Goal: Answer question/provide support: Share knowledge or assist other users

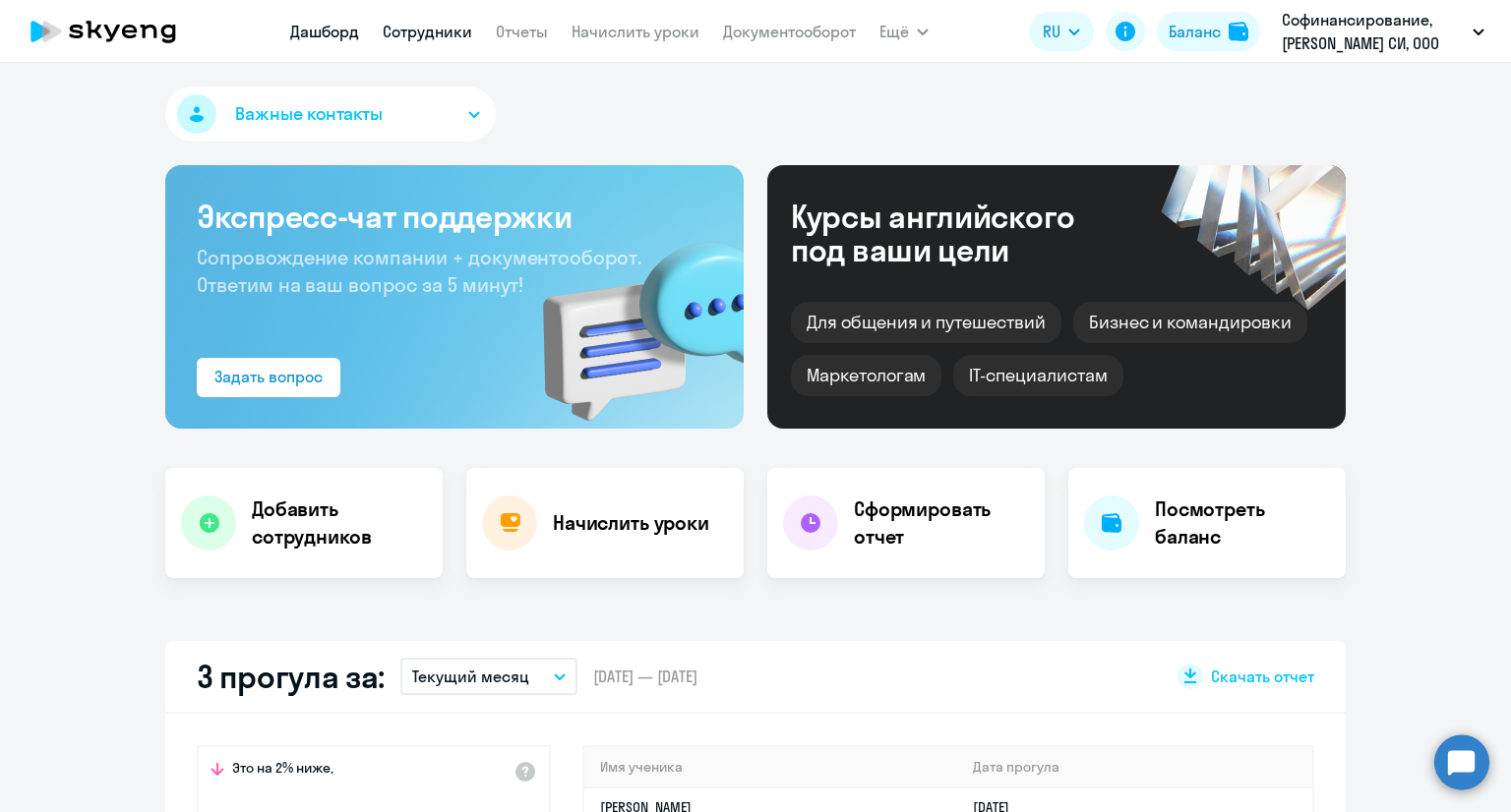
click at [409, 25] on link "Сотрудники" at bounding box center [427, 32] width 90 height 20
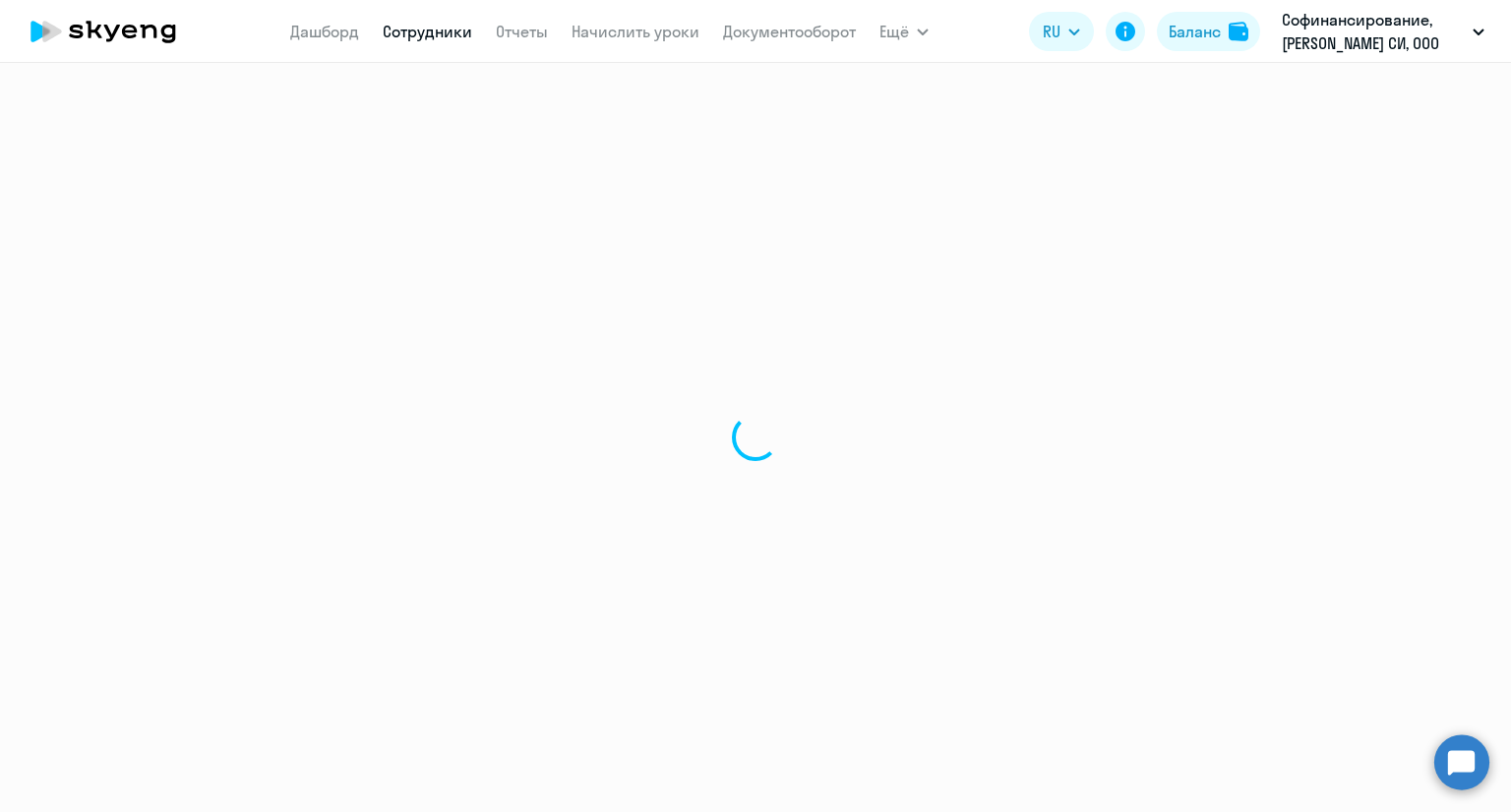
select select "30"
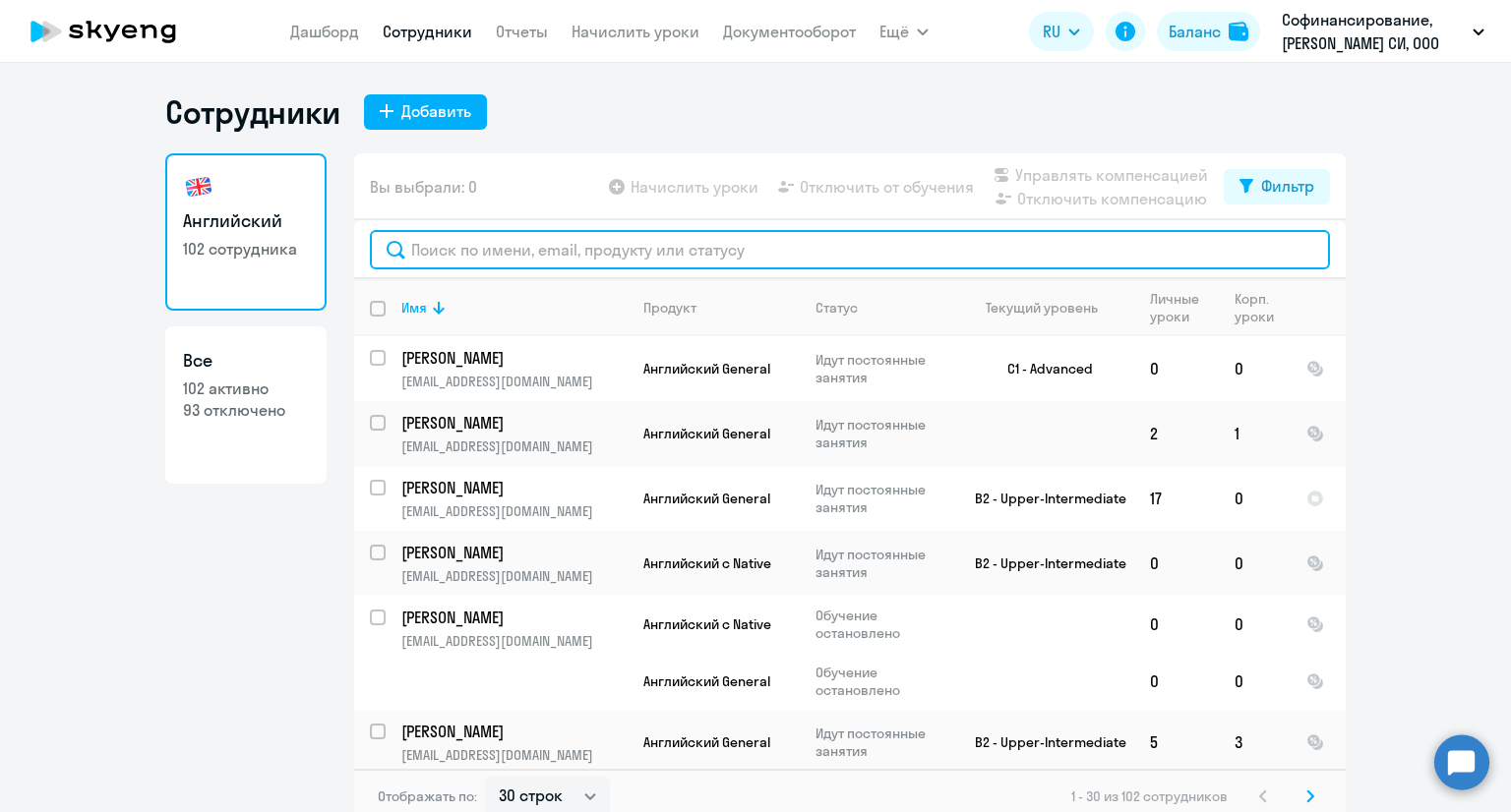
click at [449, 244] on input "text" at bounding box center [849, 250] width 960 height 40
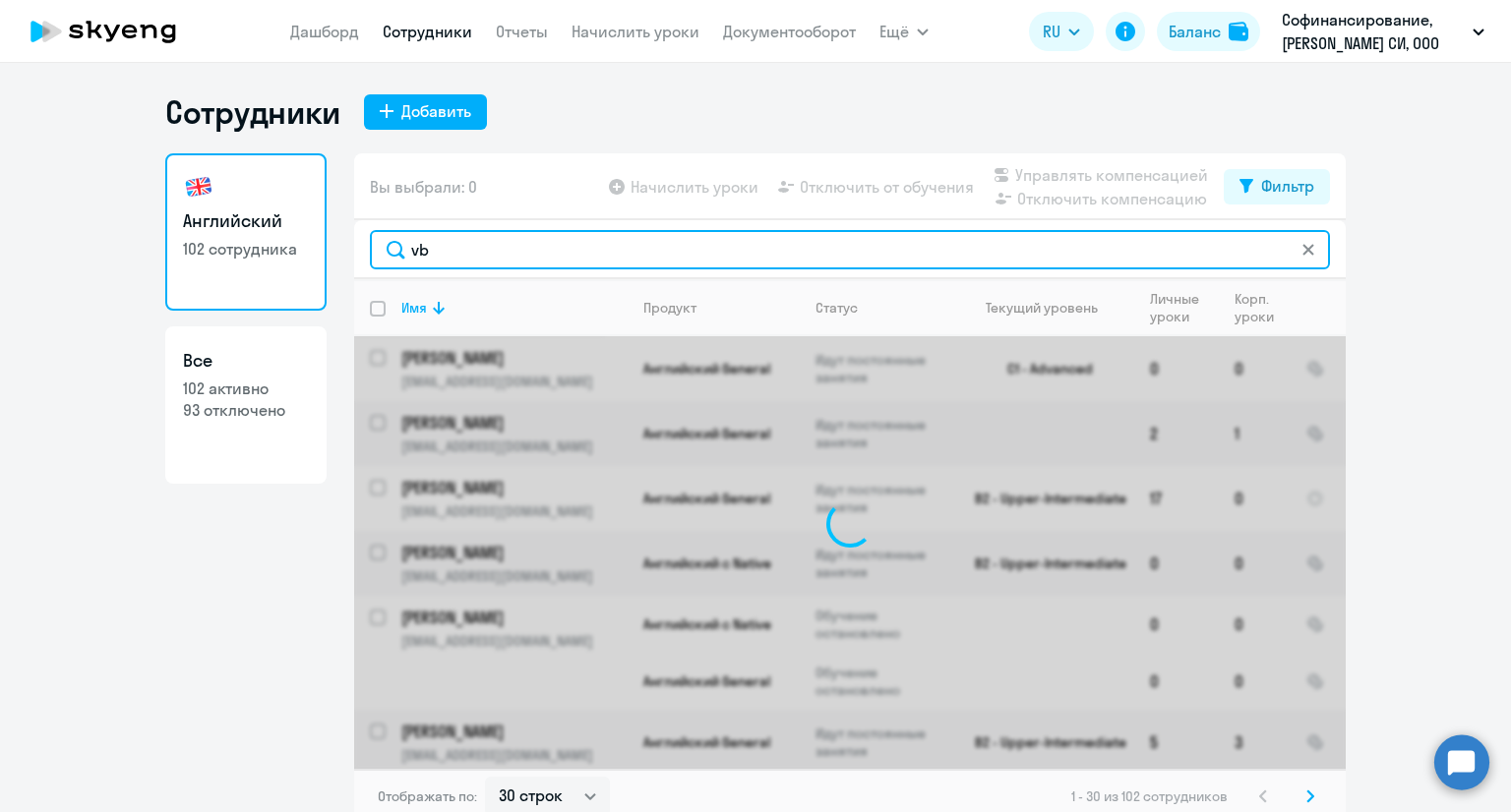
type input "v"
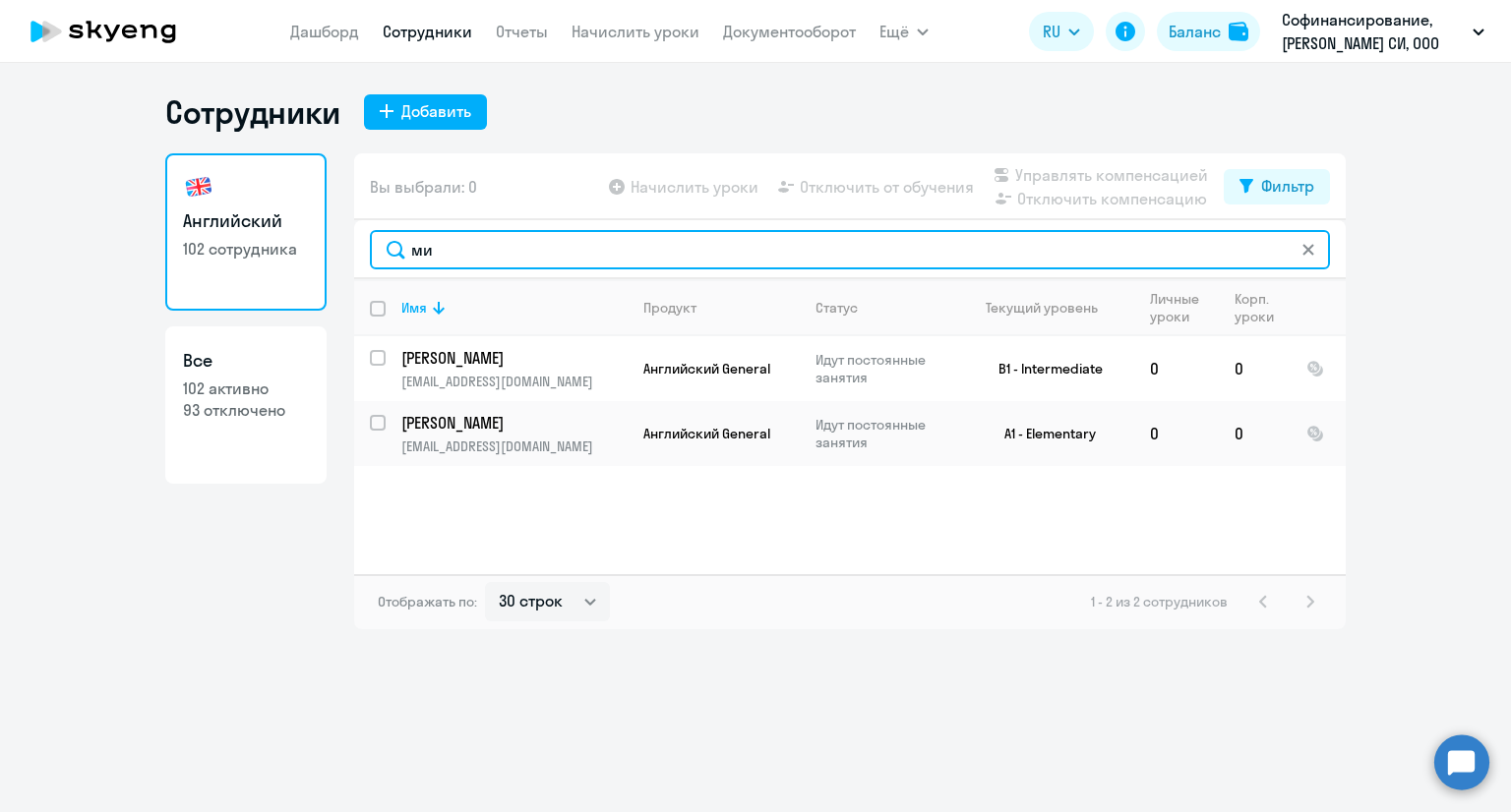
type input "м"
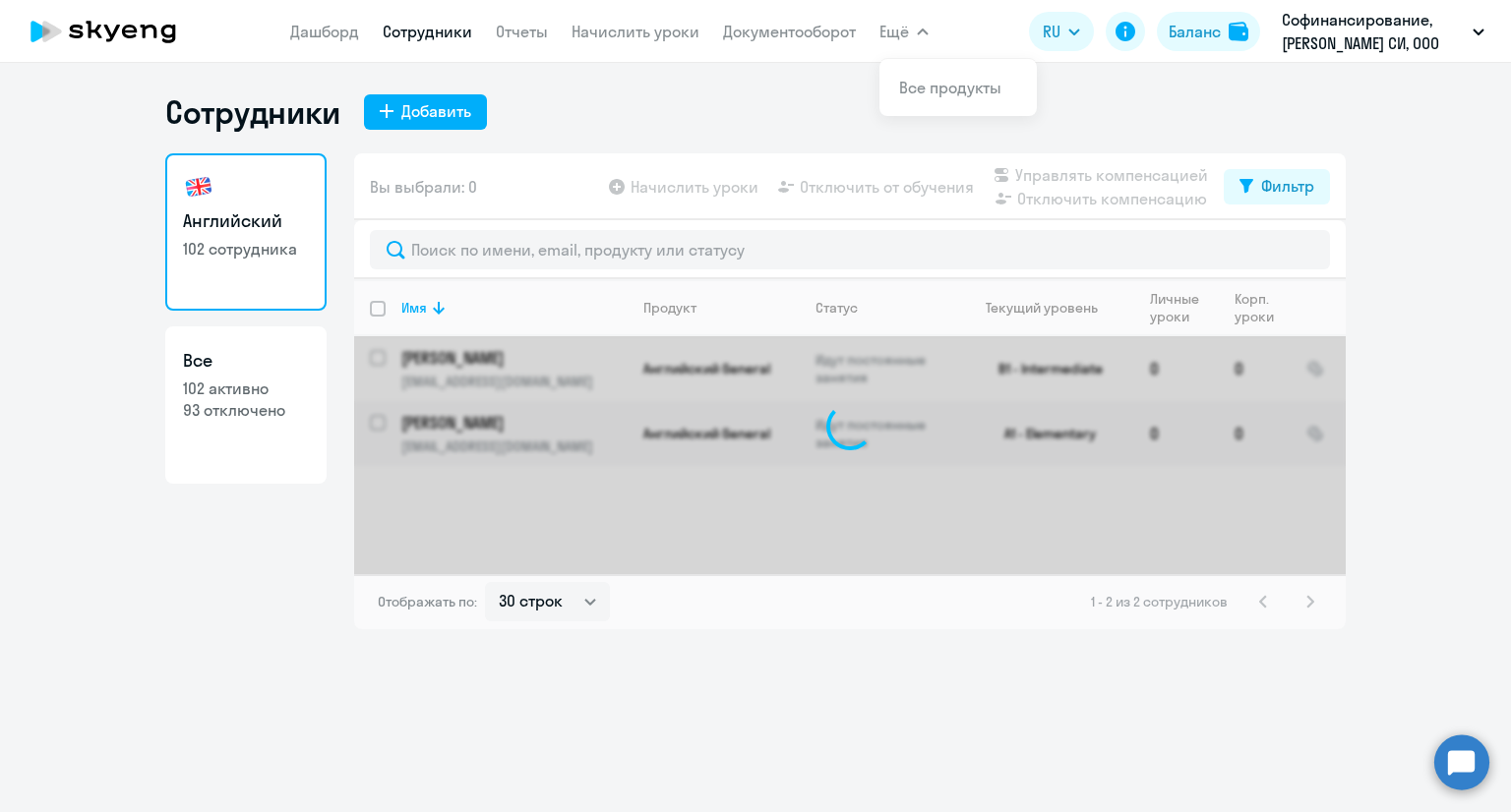
click at [901, 29] on span "Ещё" at bounding box center [894, 32] width 30 height 24
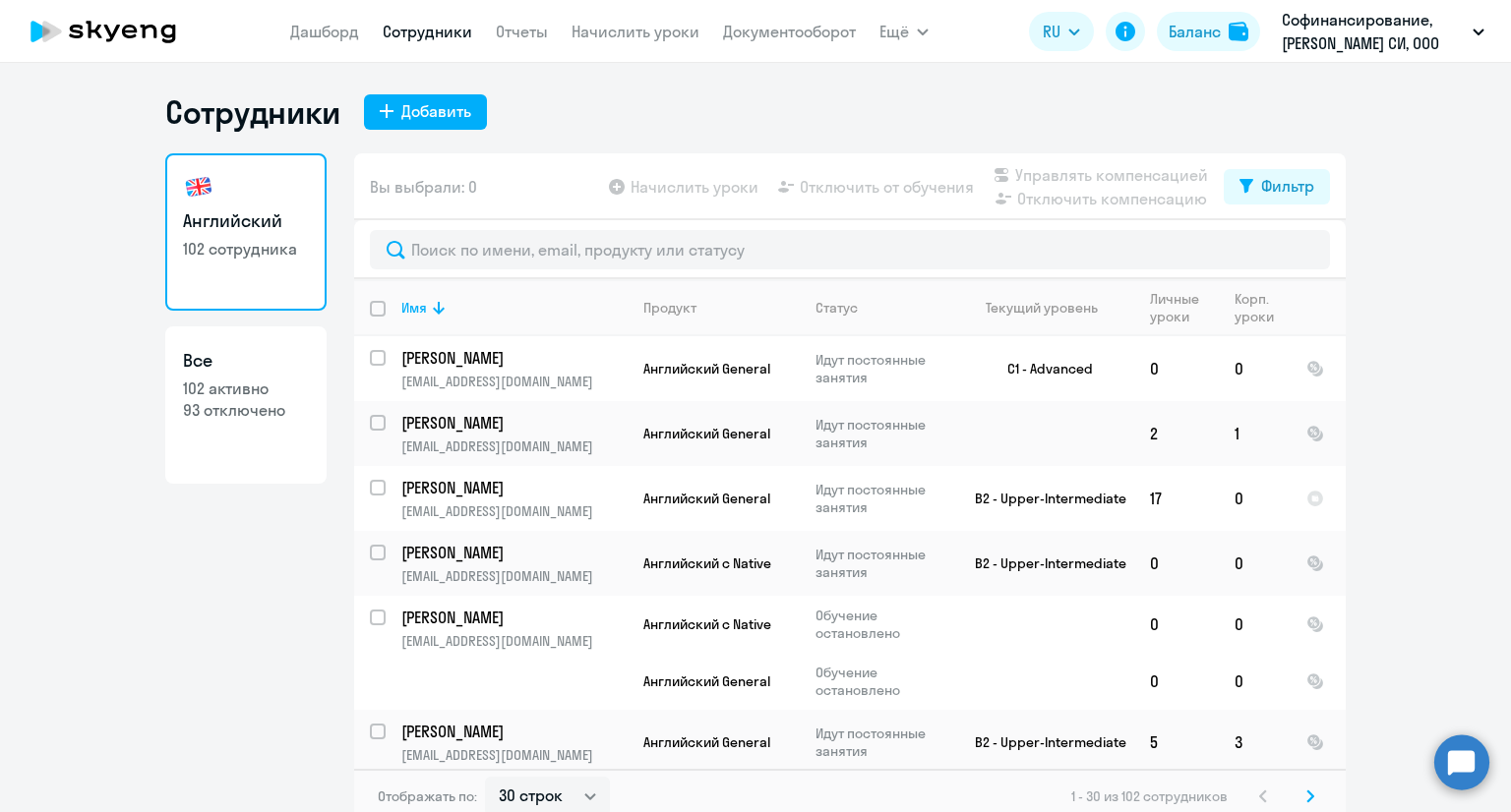
click at [1466, 752] on circle at bounding box center [1460, 761] width 55 height 55
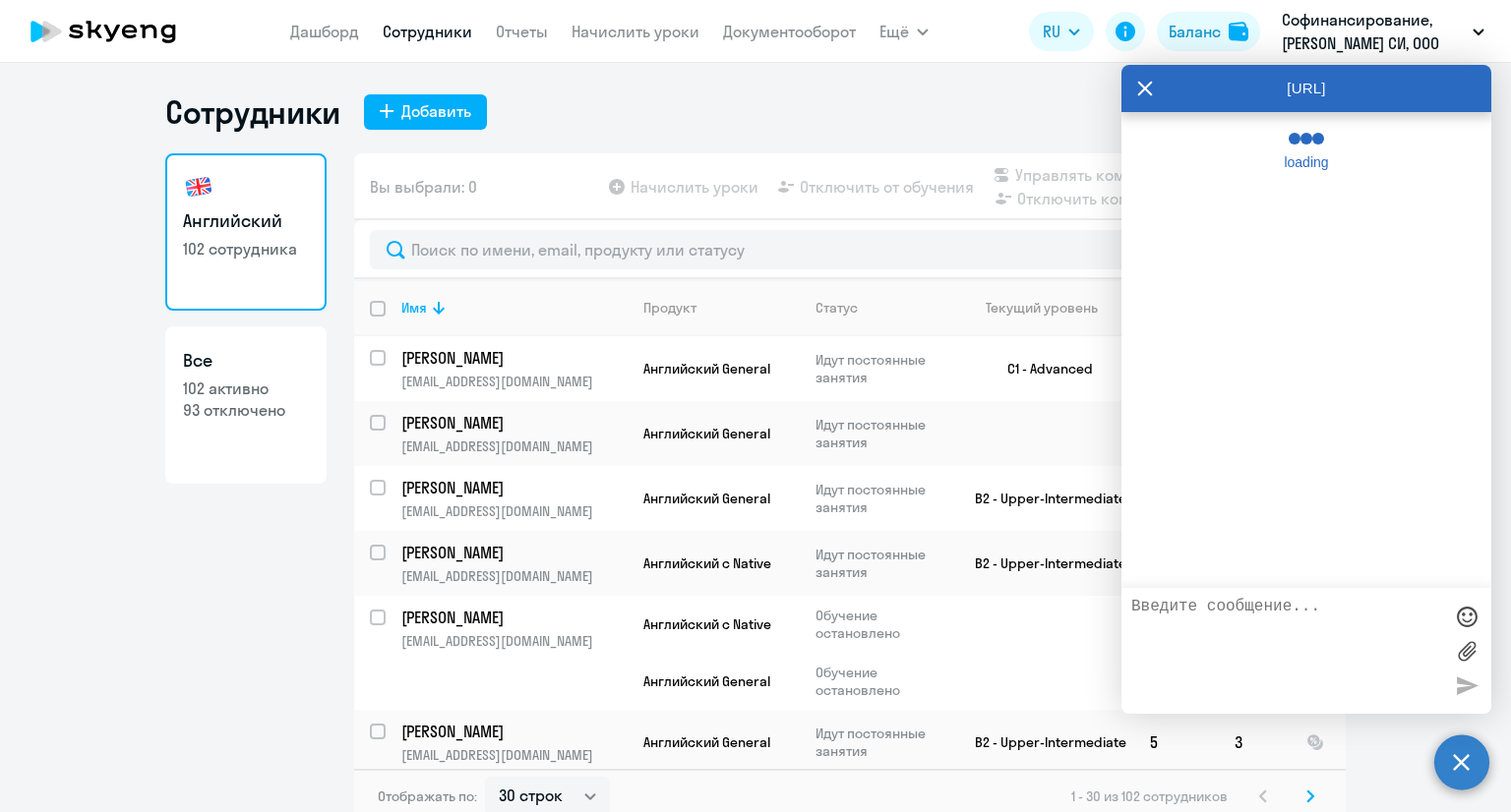
click at [1275, 647] on textarea at bounding box center [1286, 651] width 311 height 106
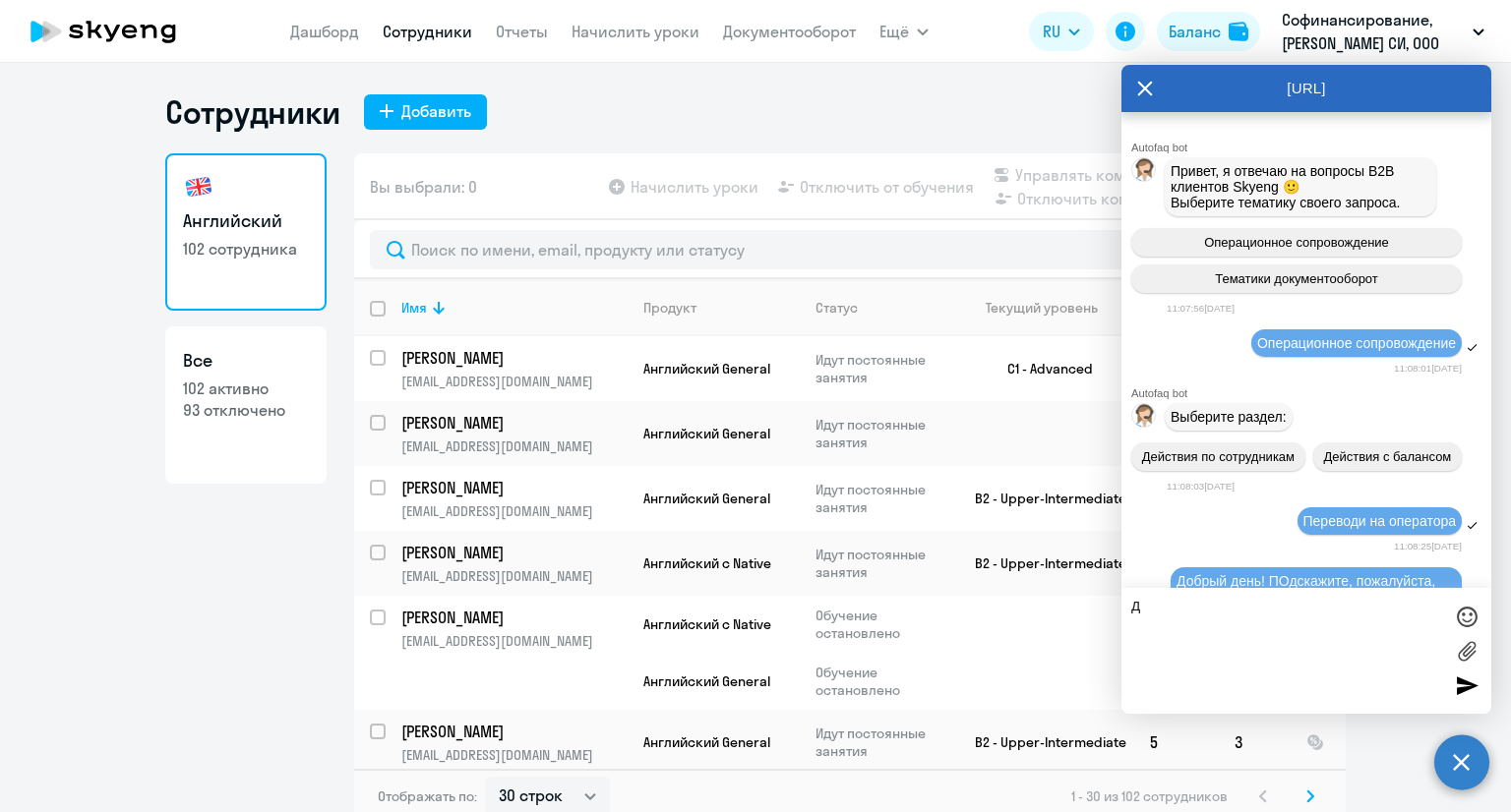
scroll to position [3360, 0]
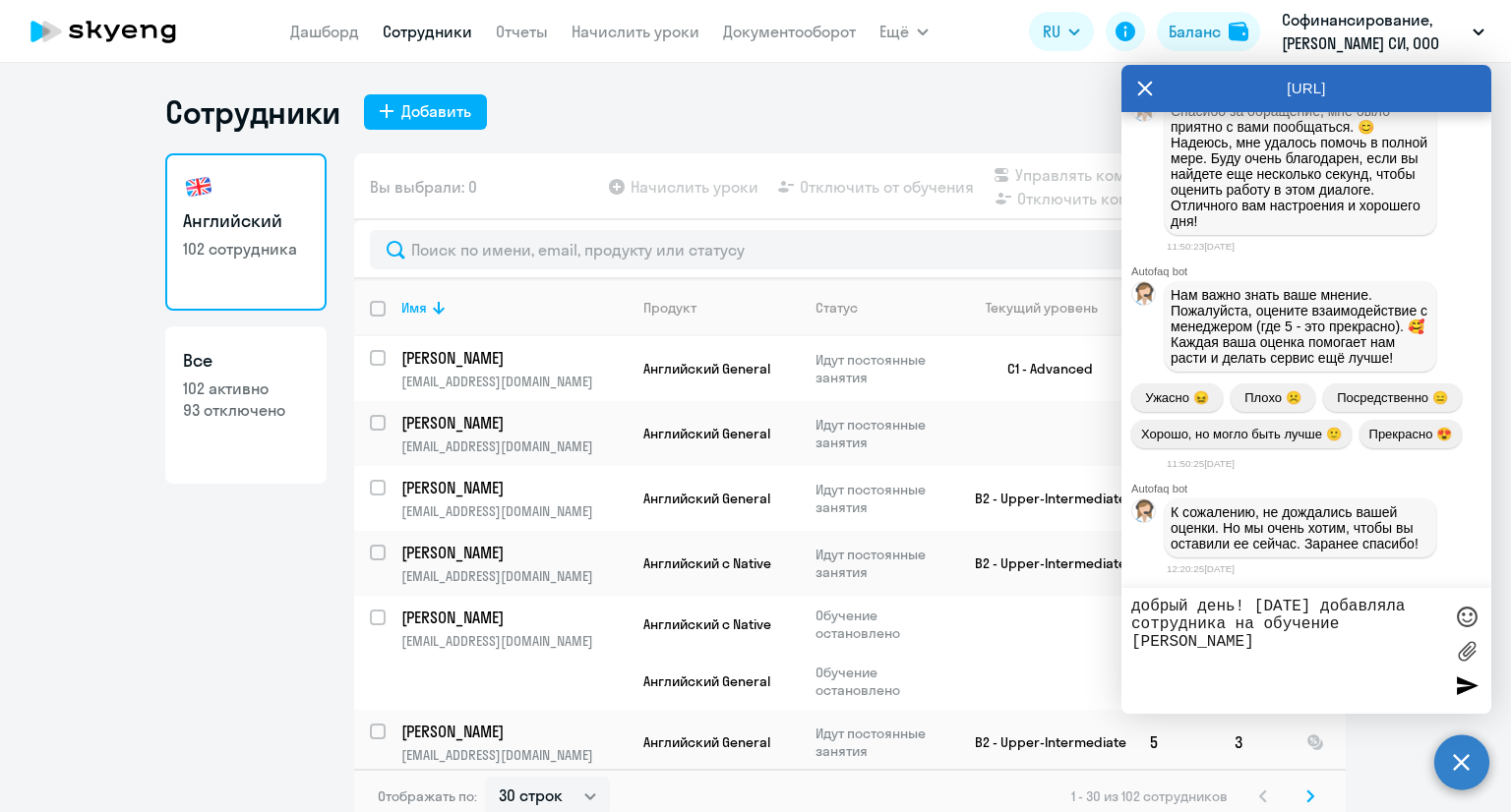
type textarea "добрый день! [DATE] добавляла сотрудника на обучение [PERSON_NAME]"
click at [1147, 76] on icon at bounding box center [1145, 88] width 16 height 47
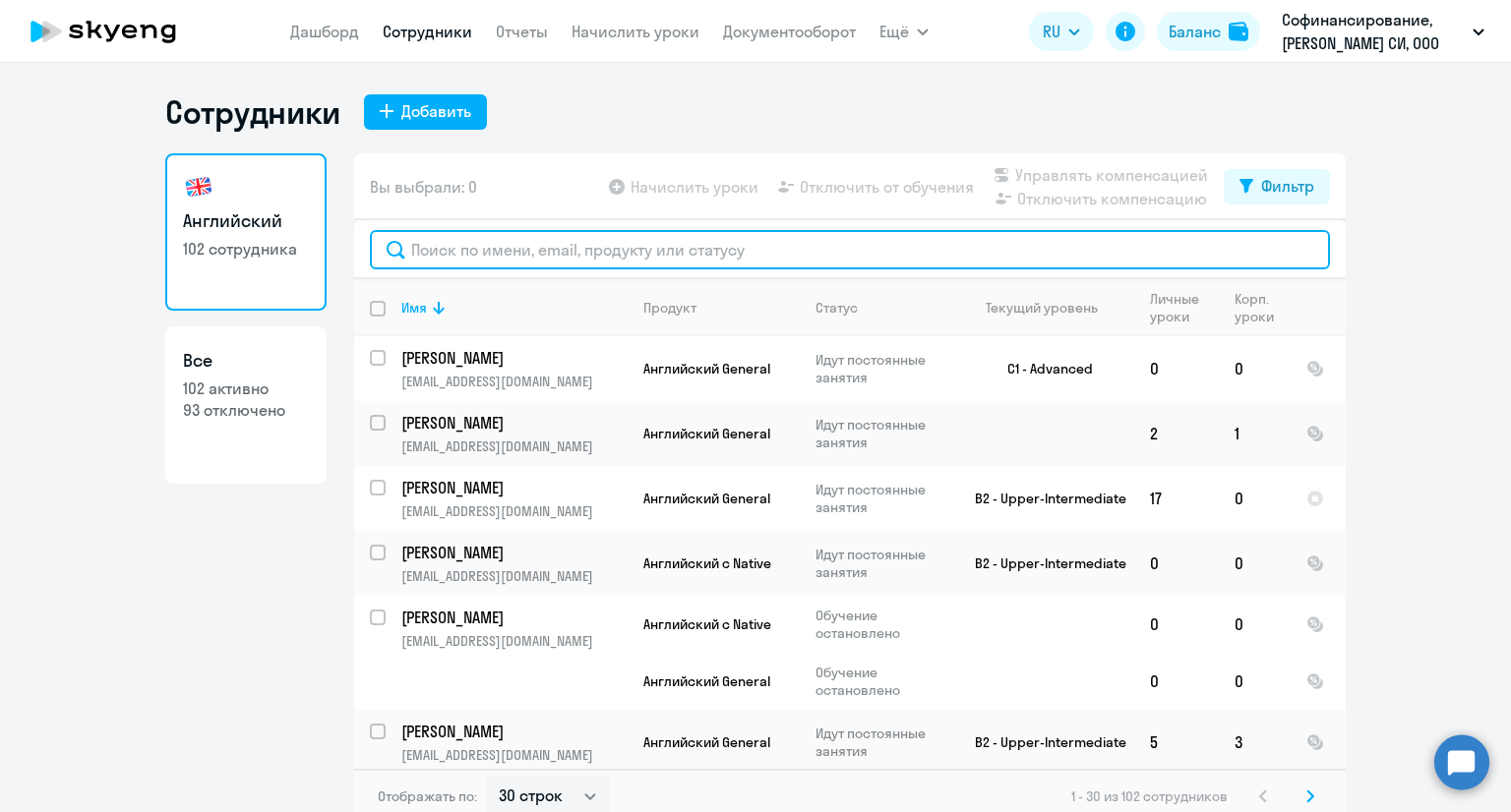
click at [677, 248] on input "text" at bounding box center [849, 250] width 960 height 40
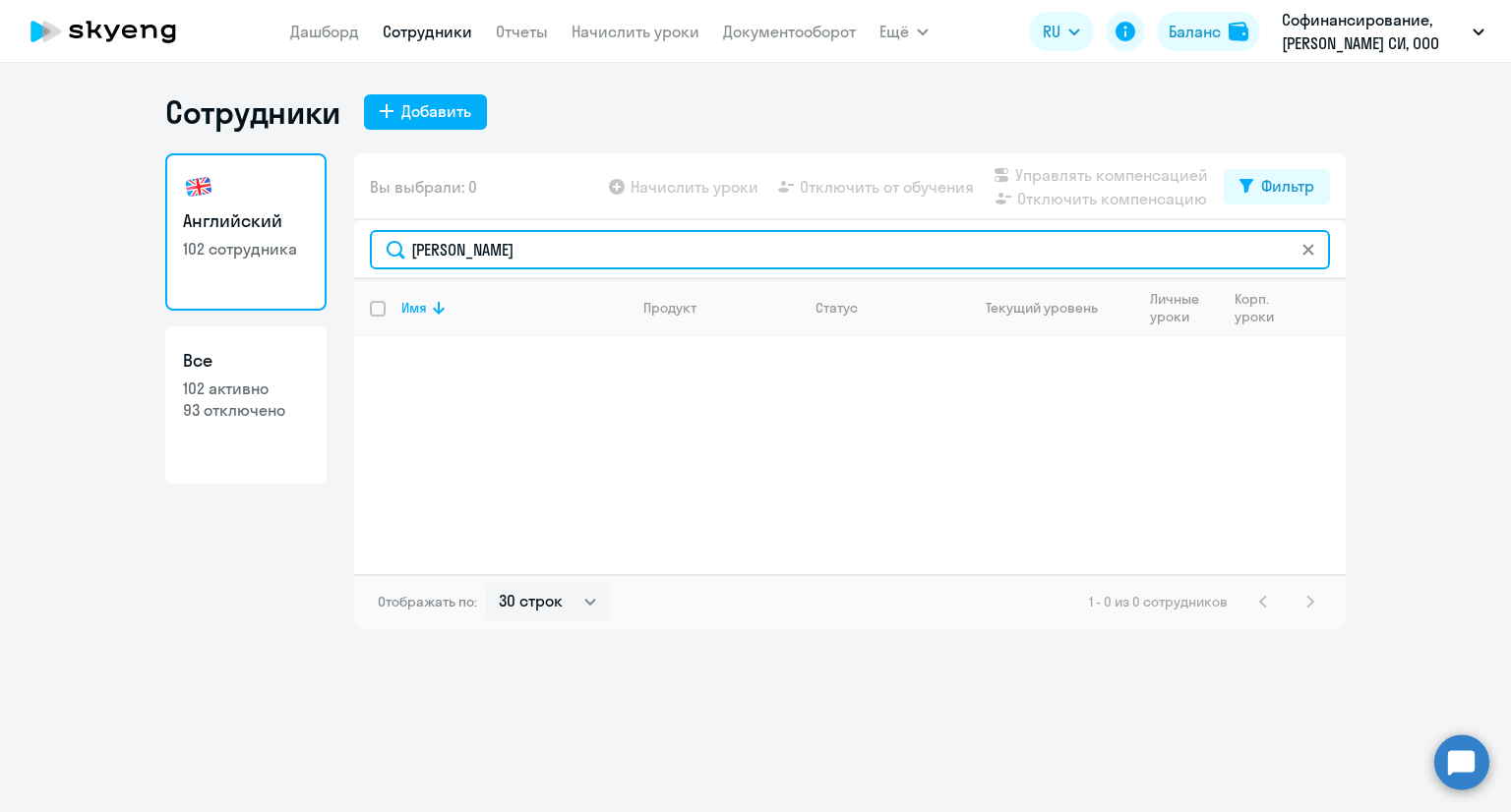
type input "[PERSON_NAME]"
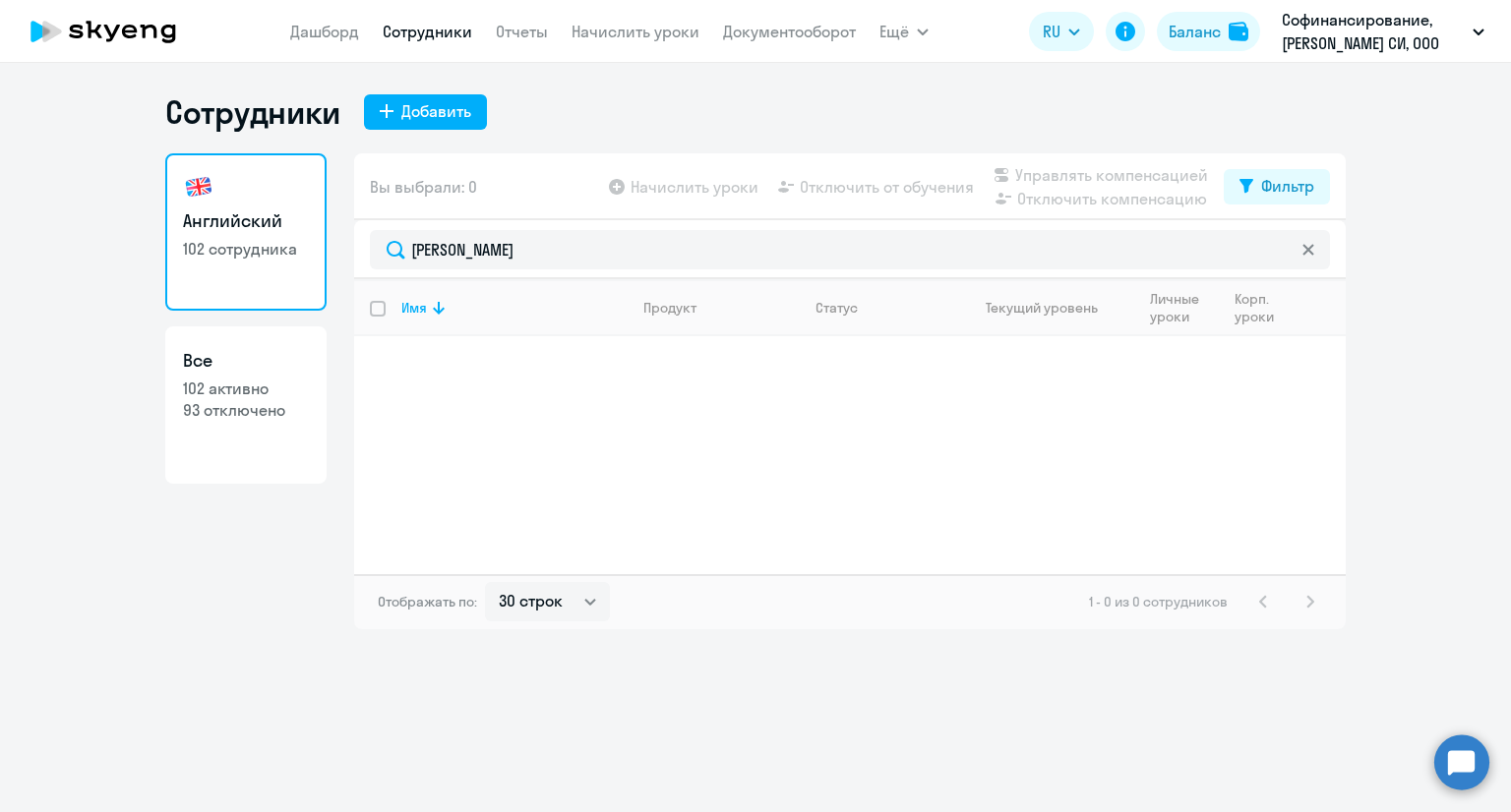
click at [1463, 742] on circle at bounding box center [1460, 761] width 55 height 55
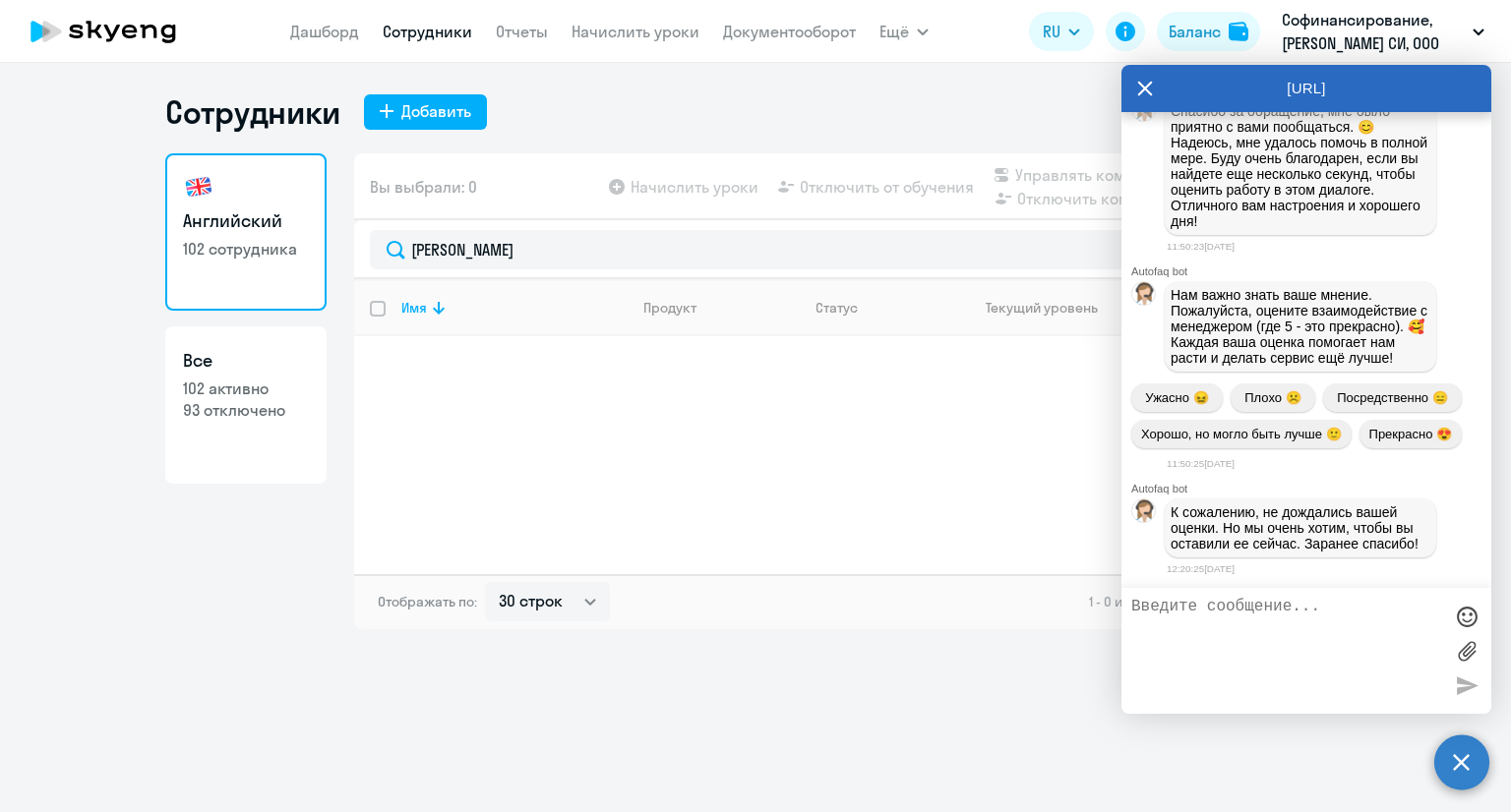
scroll to position [0, 0]
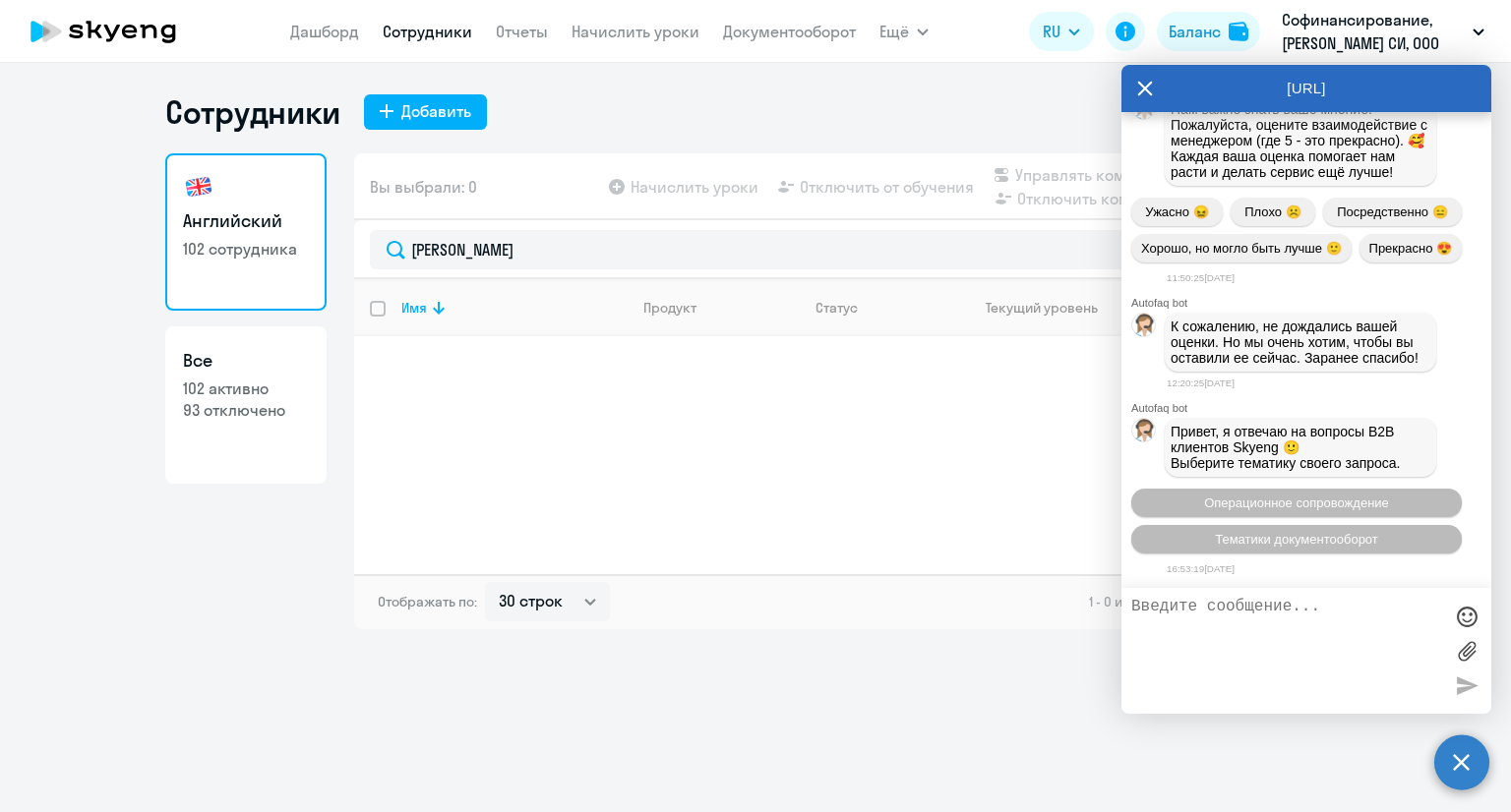
click at [1299, 646] on textarea at bounding box center [1286, 651] width 311 height 106
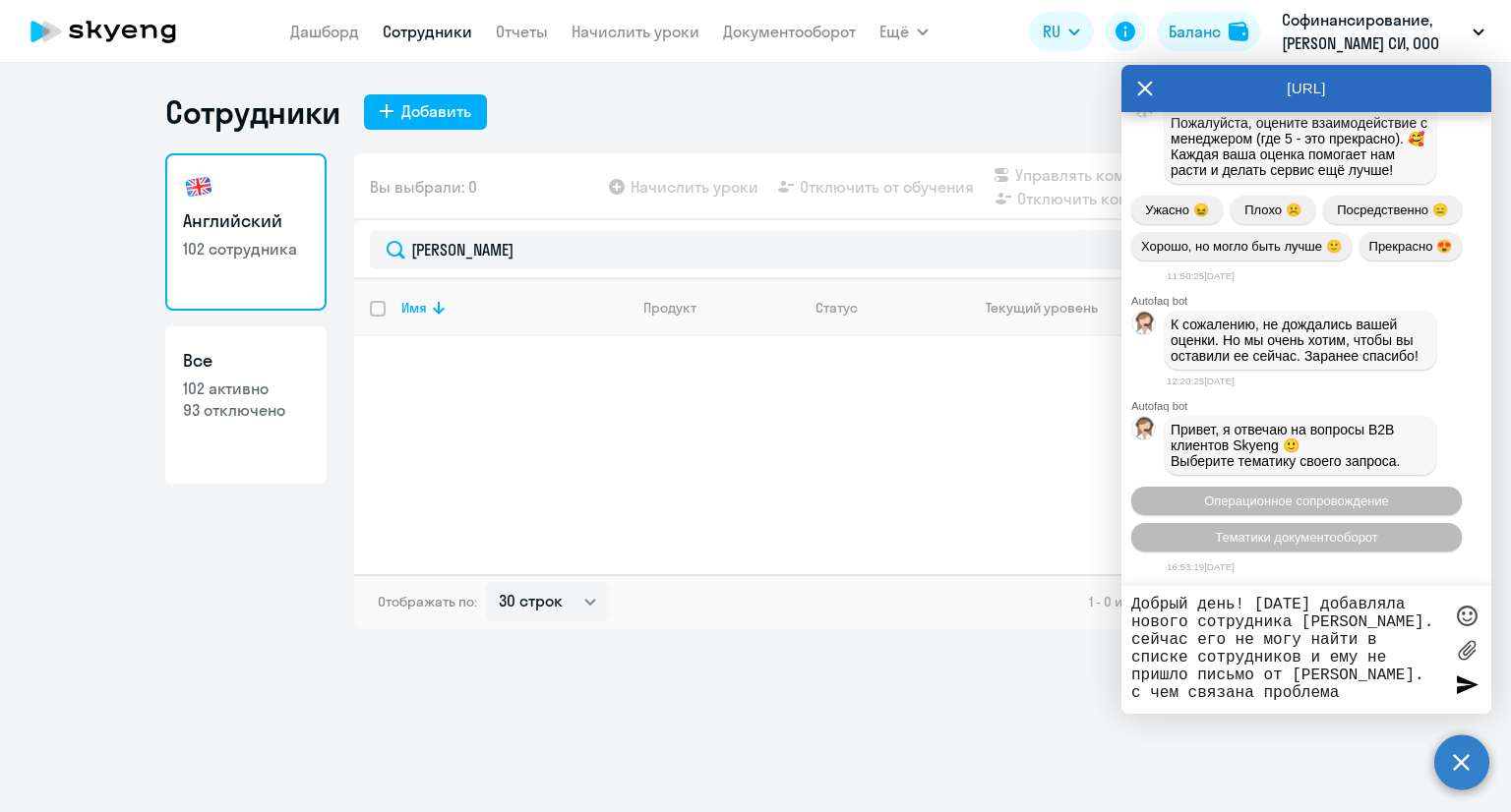
type textarea "Добрый день! [DATE] добавляла нового сотрудника [PERSON_NAME]. сейчас его не мо…"
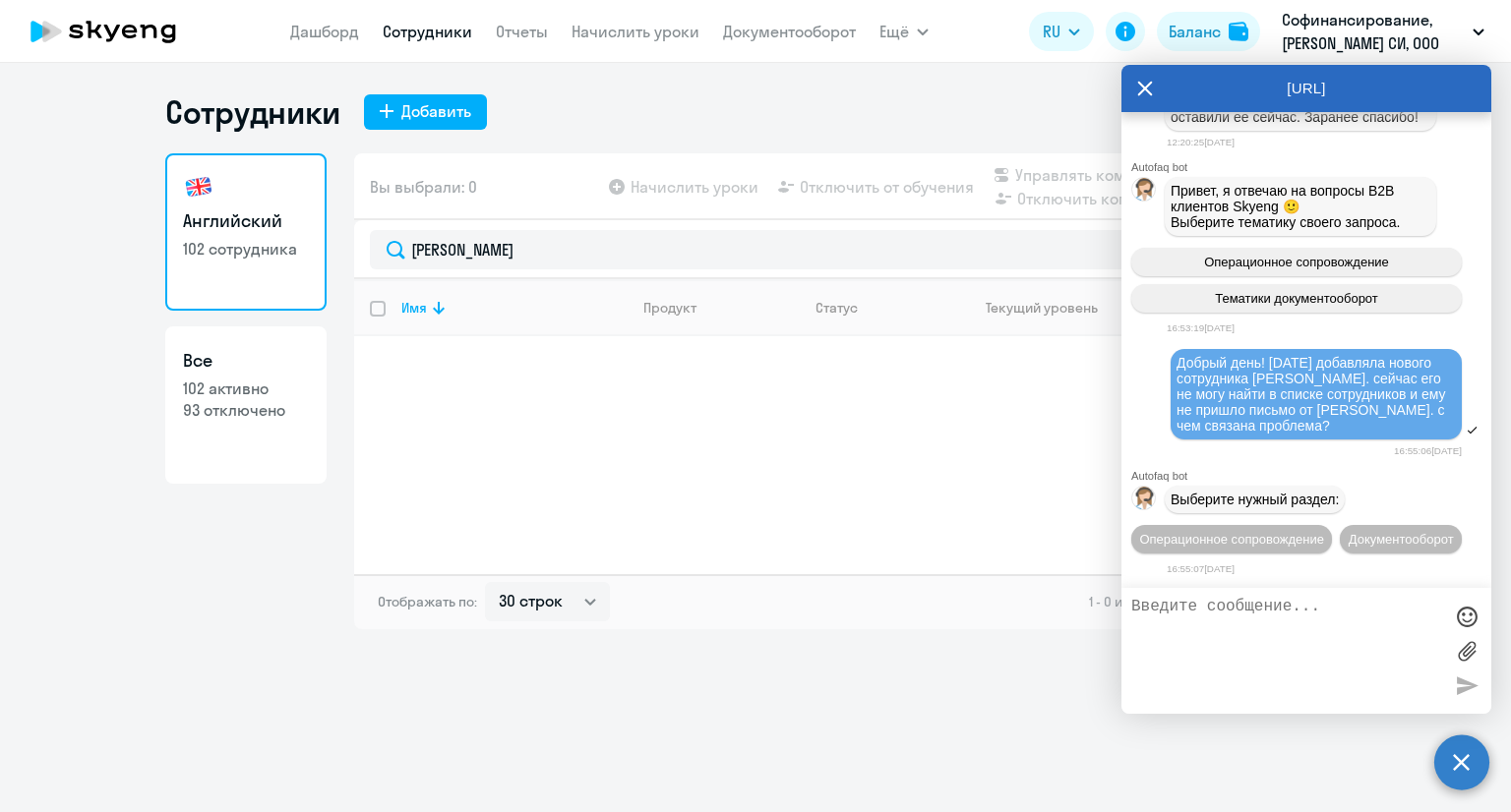
scroll to position [3834, 0]
click at [1324, 532] on span "Операционное сопровождение" at bounding box center [1231, 539] width 185 height 15
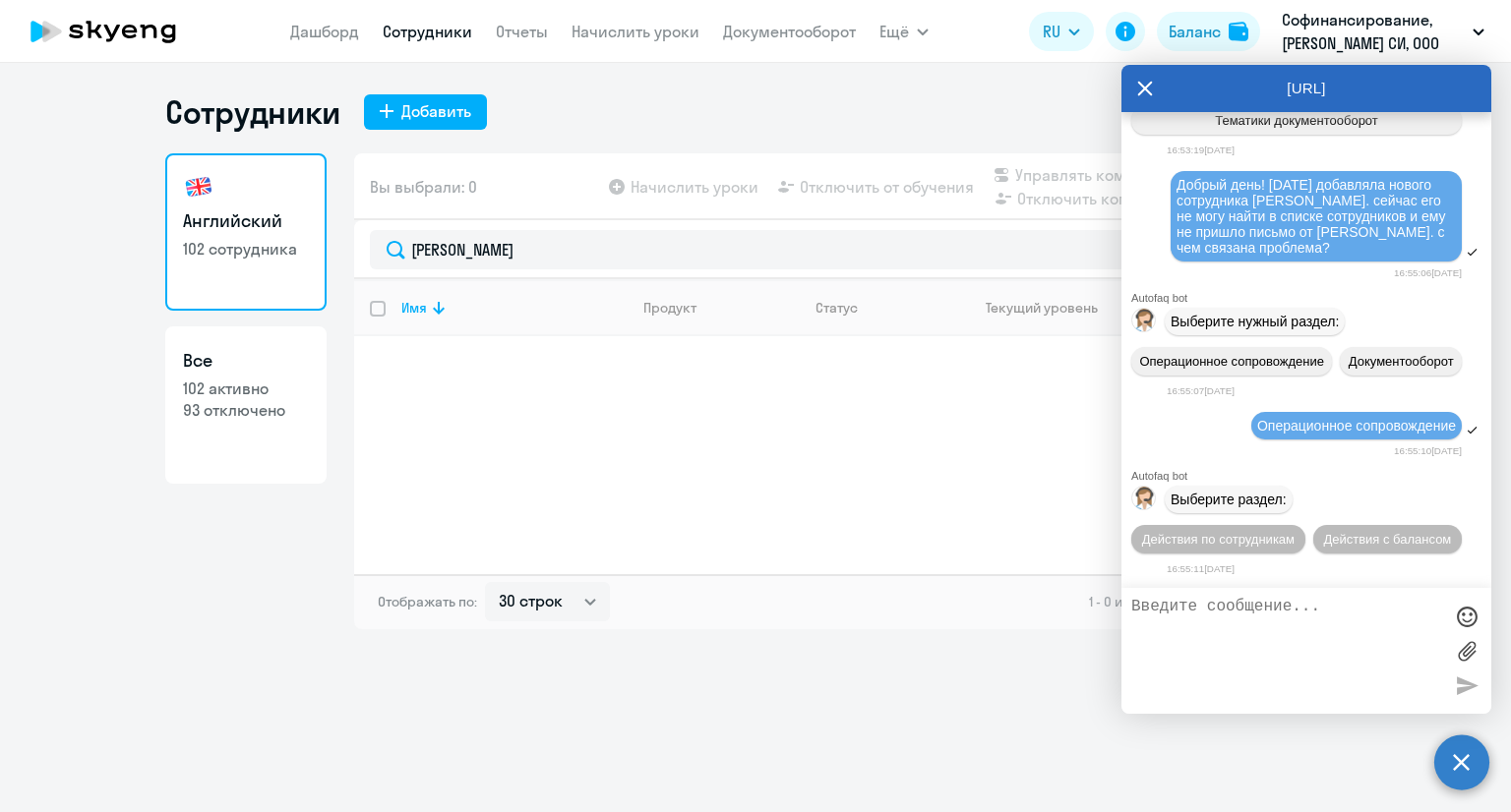
scroll to position [4015, 0]
click at [1243, 551] on button "Действия по сотрудникам" at bounding box center [1217, 539] width 174 height 29
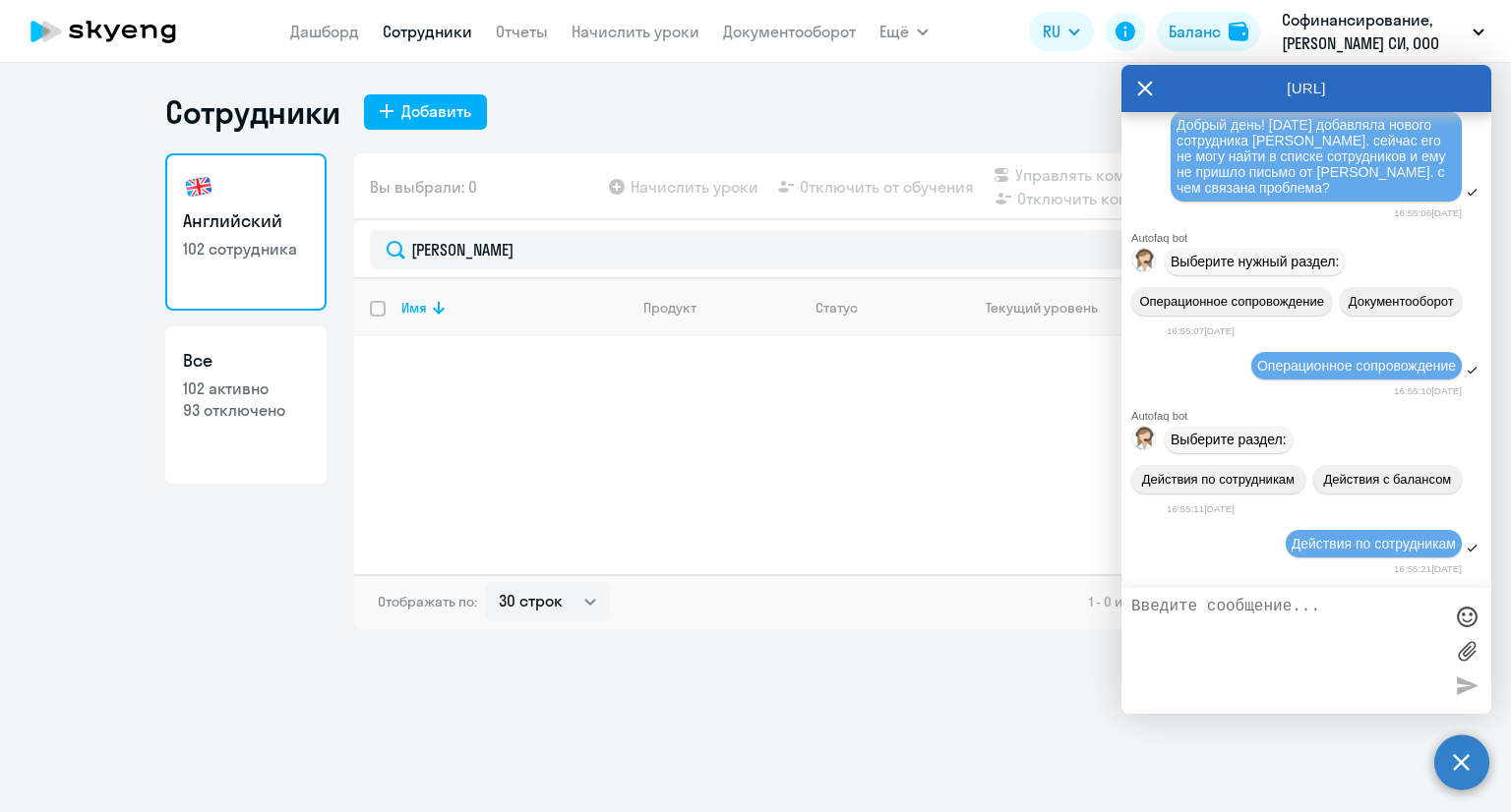
scroll to position [4309, 0]
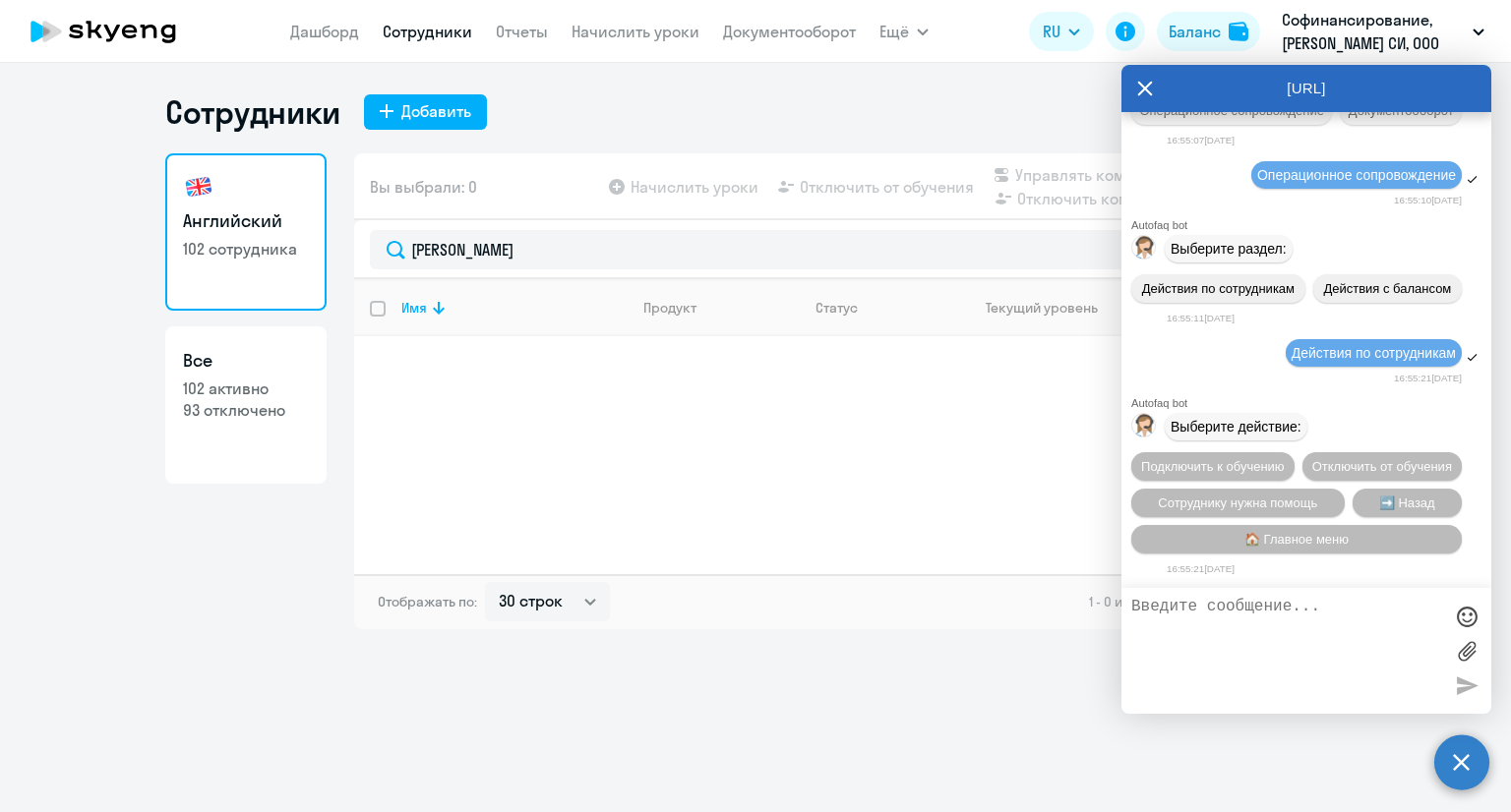
click at [1246, 618] on textarea at bounding box center [1286, 651] width 311 height 106
type textarea "переведи на оператора"
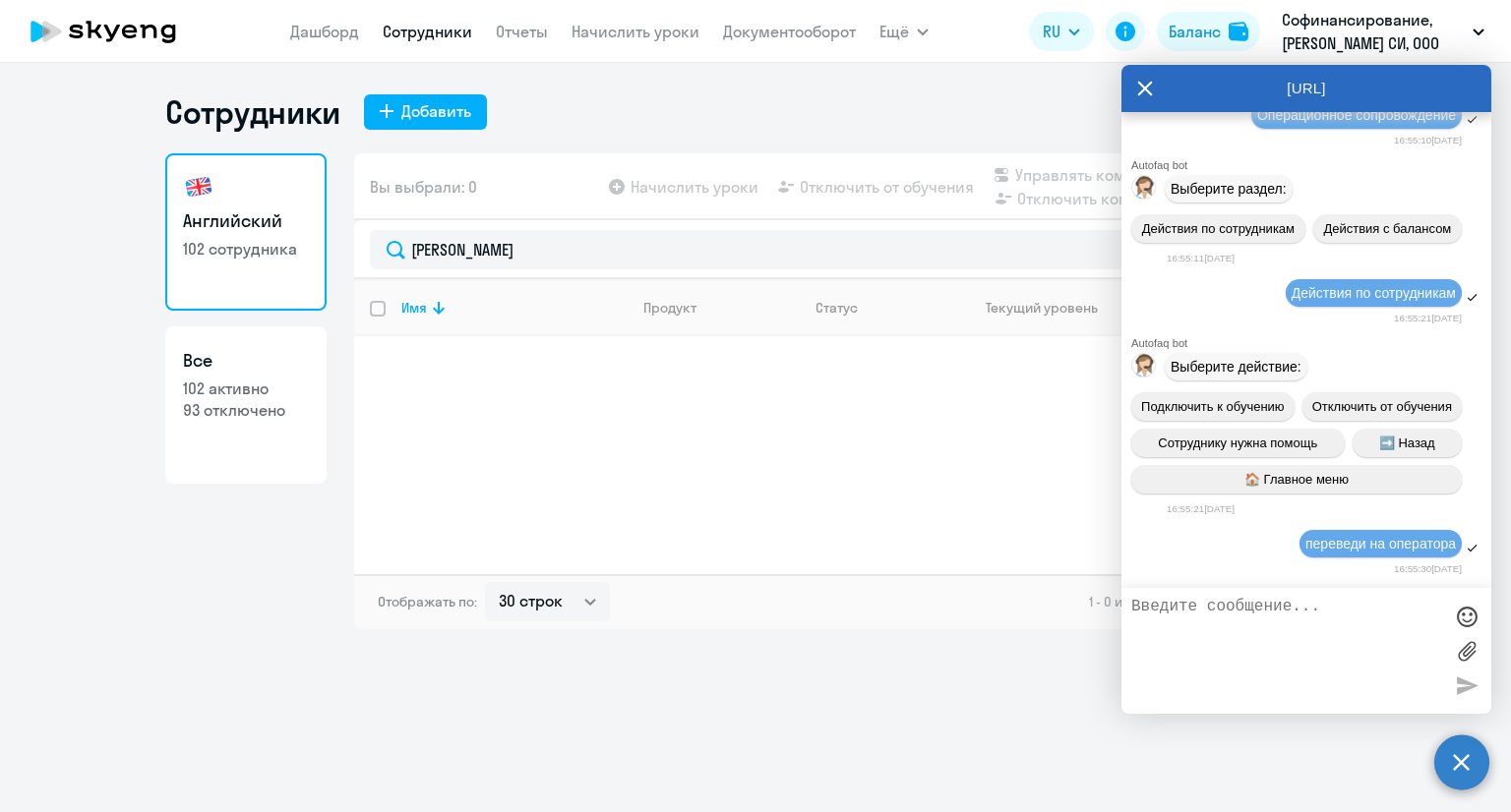
scroll to position [3846, 0]
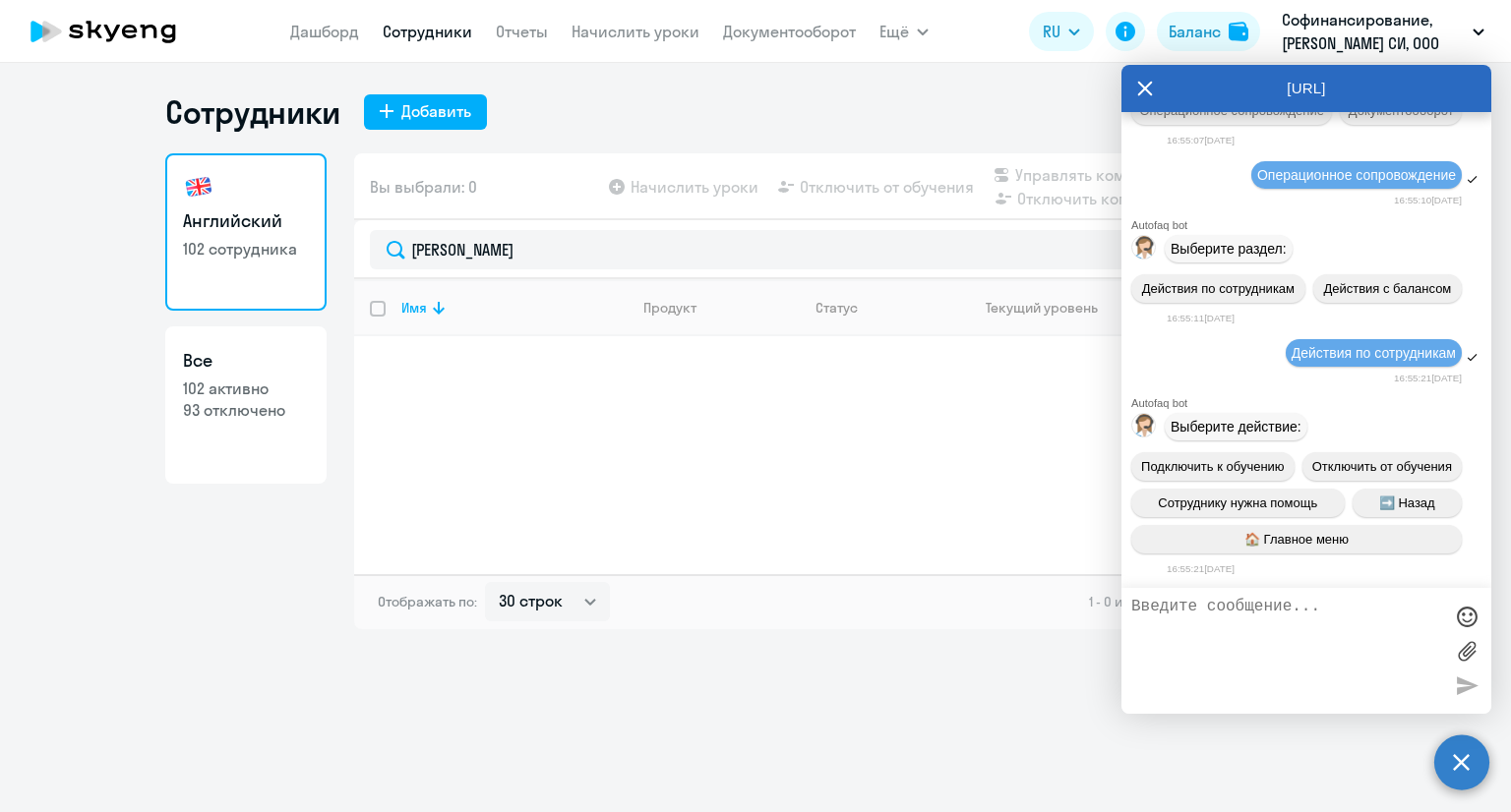
drag, startPoint x: 1271, startPoint y: 309, endPoint x: 1298, endPoint y: 368, distance: 64.9
drag, startPoint x: 1270, startPoint y: 304, endPoint x: 1299, endPoint y: 378, distance: 79.5
copy span "[DATE] добавляла нового сотрудника [PERSON_NAME]. сейчас его не могу найти в сп…"
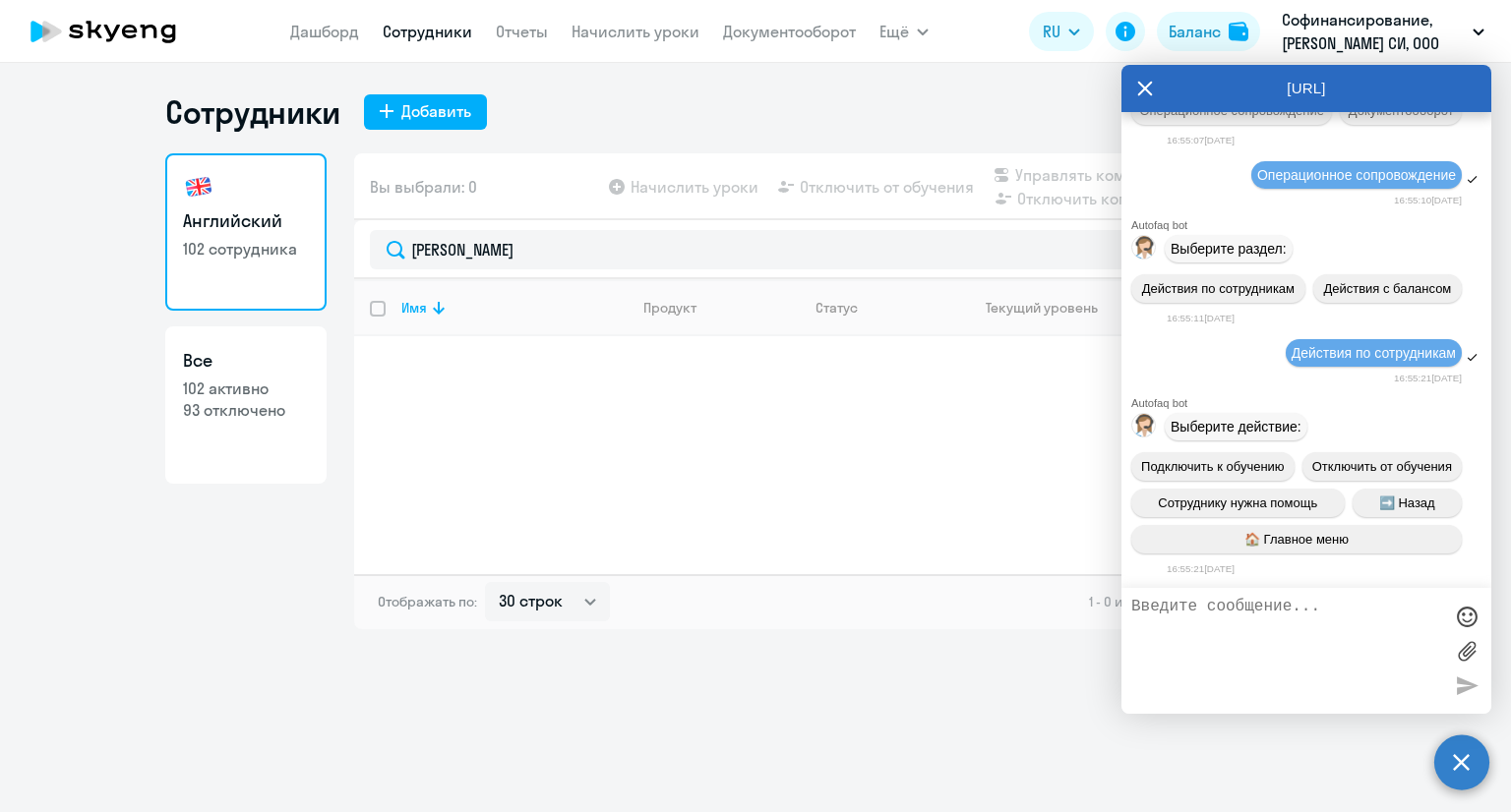
paste textarea "[DATE] добавляла нового сотрудника [PERSON_NAME]. сейчас его не могу найти в сп…"
click at [1188, 602] on textarea at bounding box center [1286, 651] width 311 height 106
type textarea "[DATE] добавляла нового сотрудника [PERSON_NAME]. сейчас его не могу найти в сп…"
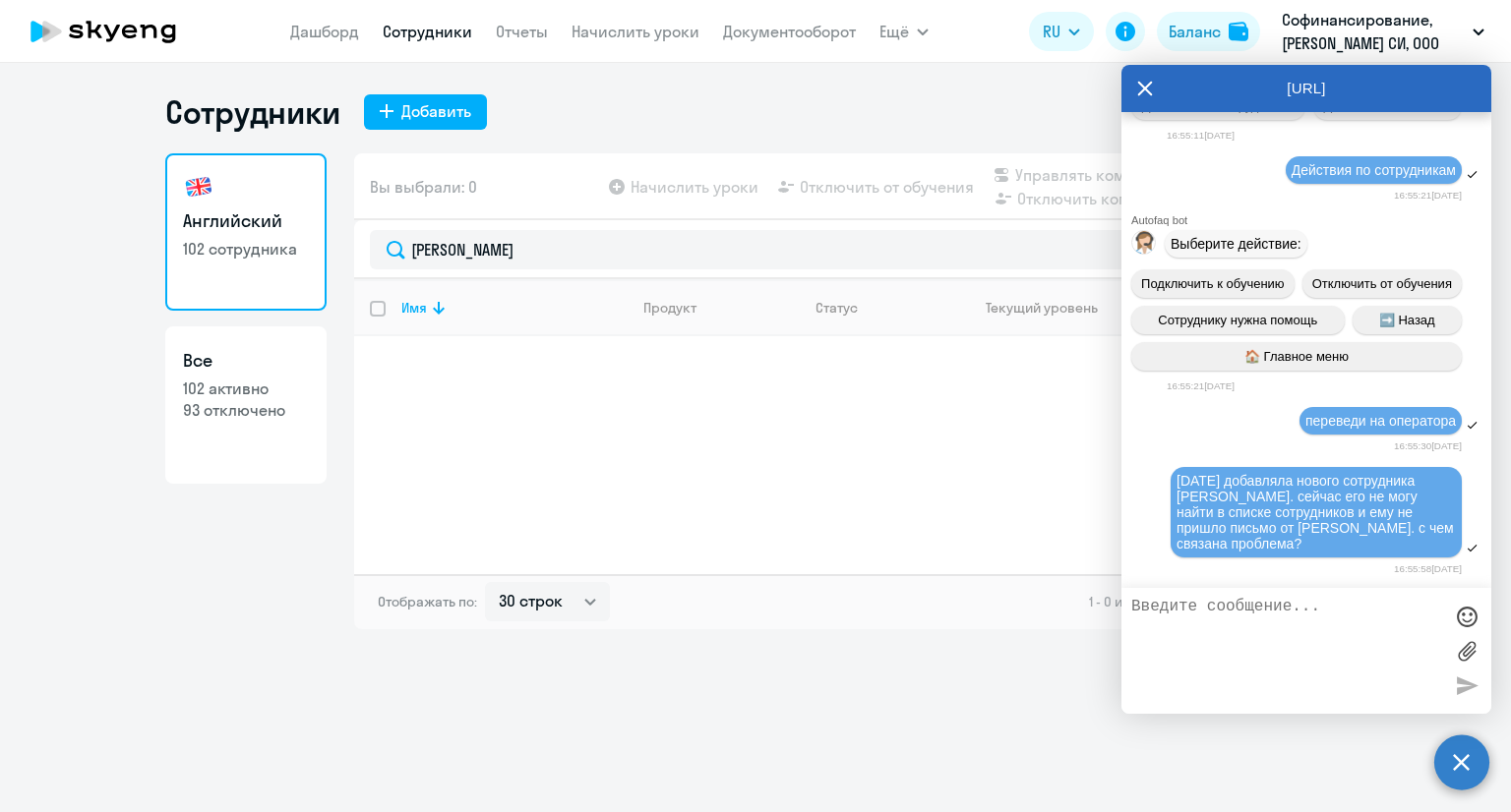
scroll to position [4625, 0]
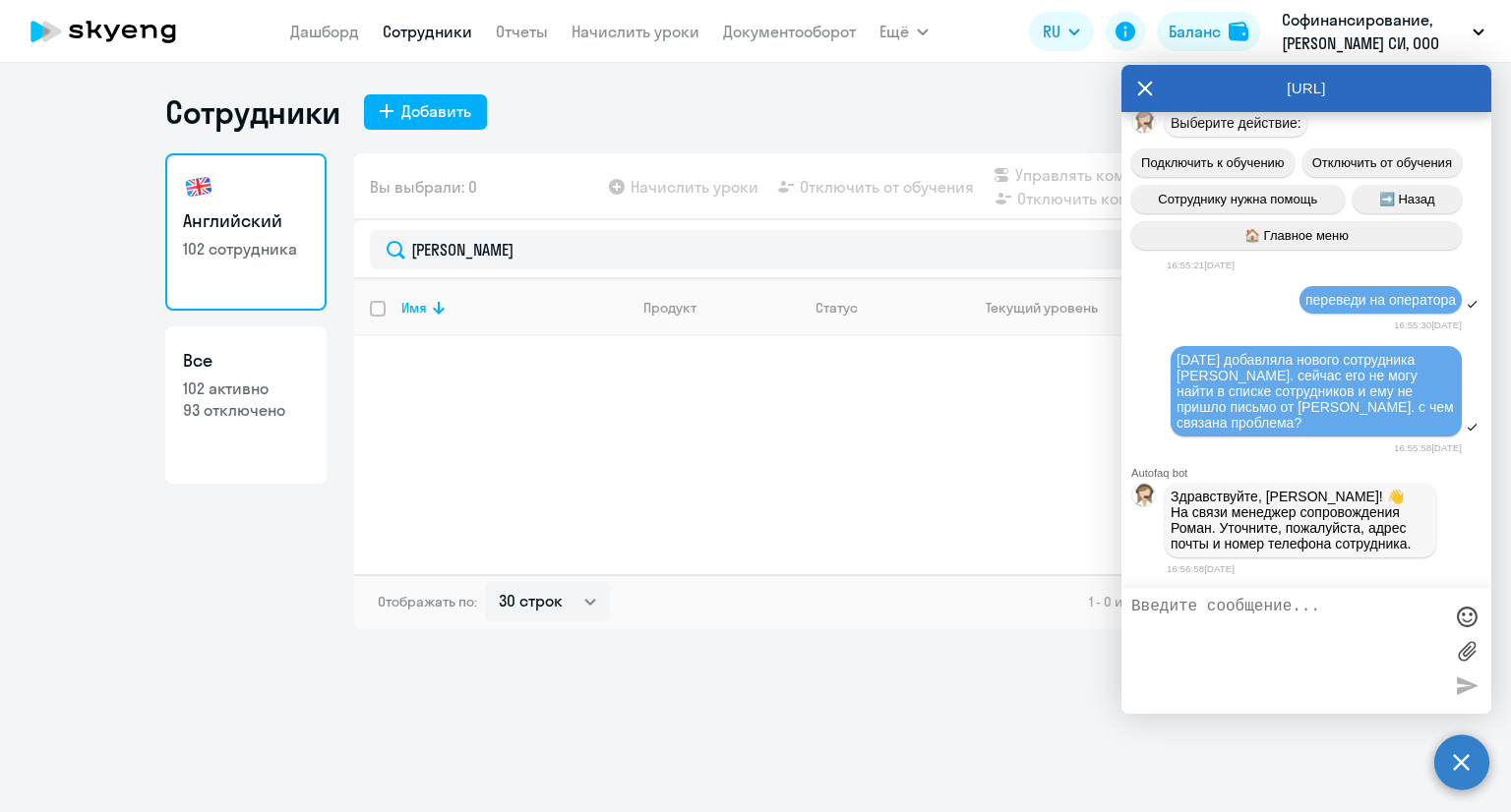
paste textarea "[EMAIL_ADDRESS][DOMAIN_NAME]"
paste textarea "[PHONE_NUMBER]"
type textarea "[EMAIL_ADDRESS][DOMAIN_NAME] [PHONE_NUMBER]"
click at [1472, 685] on div at bounding box center [1466, 686] width 30 height 30
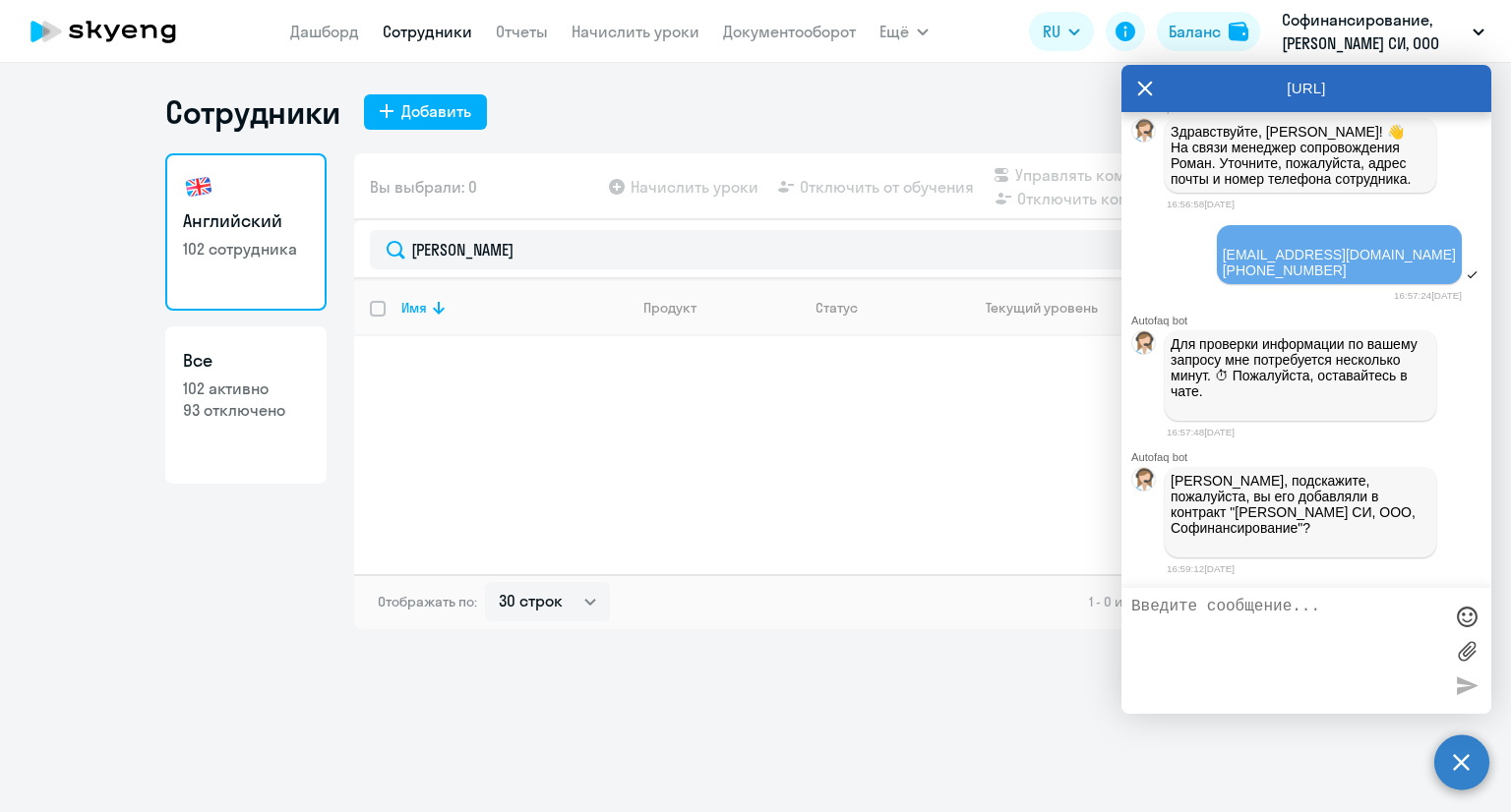
scroll to position [4986, 0]
click at [1210, 598] on textarea at bounding box center [1286, 651] width 311 height 106
type textarea "да"
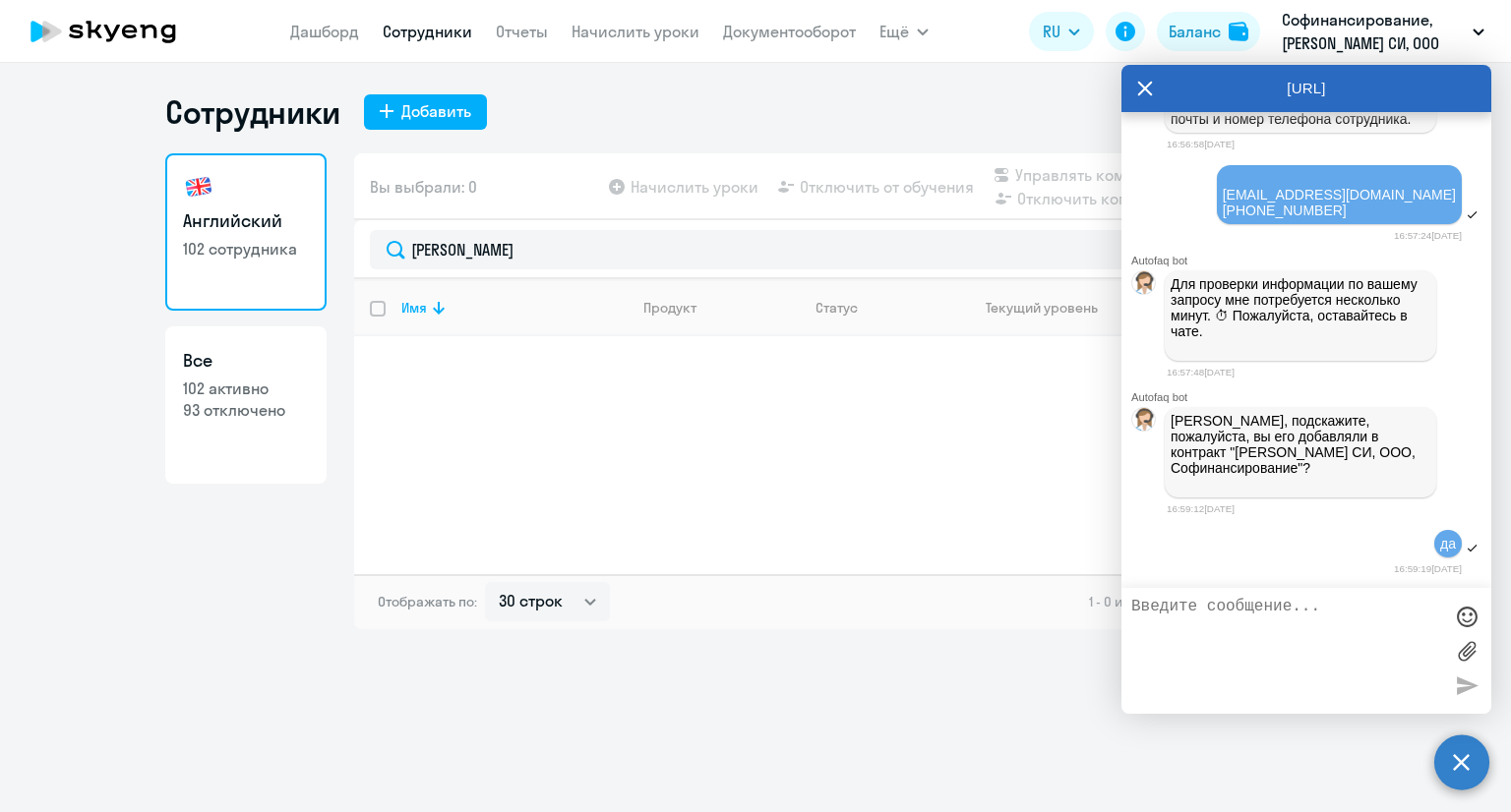
scroll to position [5048, 0]
